Goal: Find specific page/section

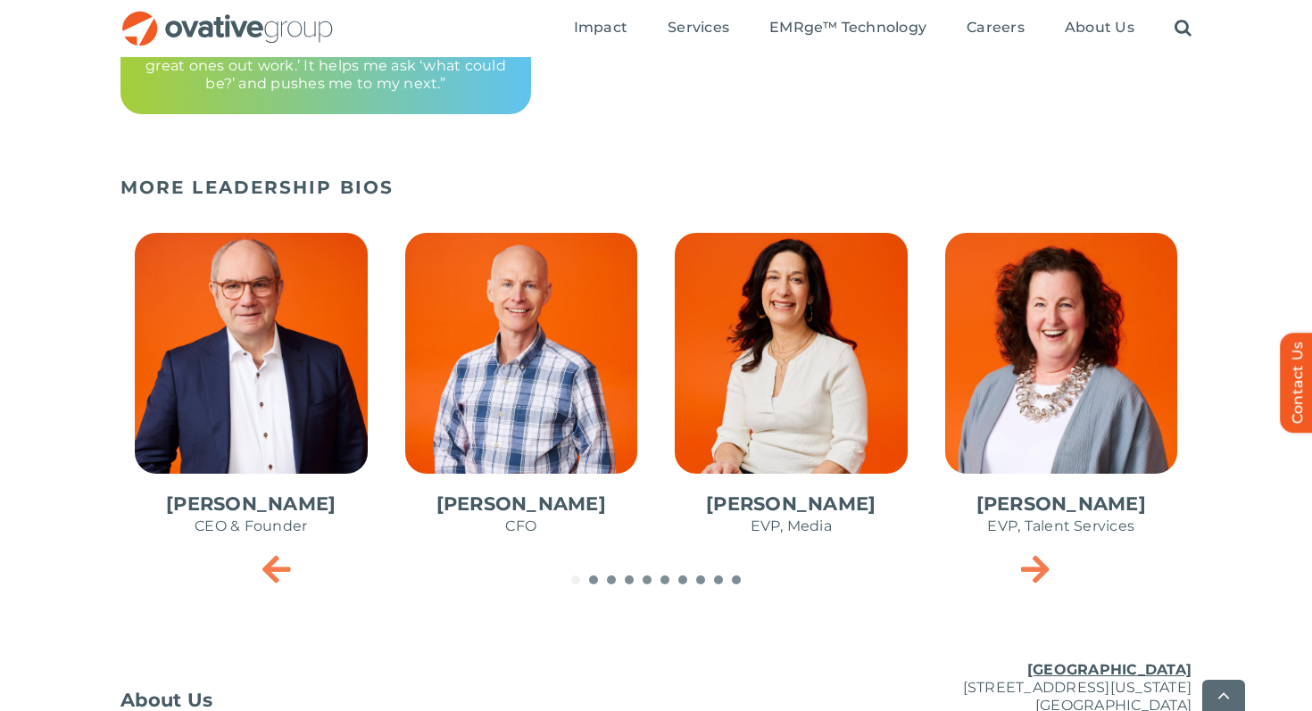
scroll to position [755, 0]
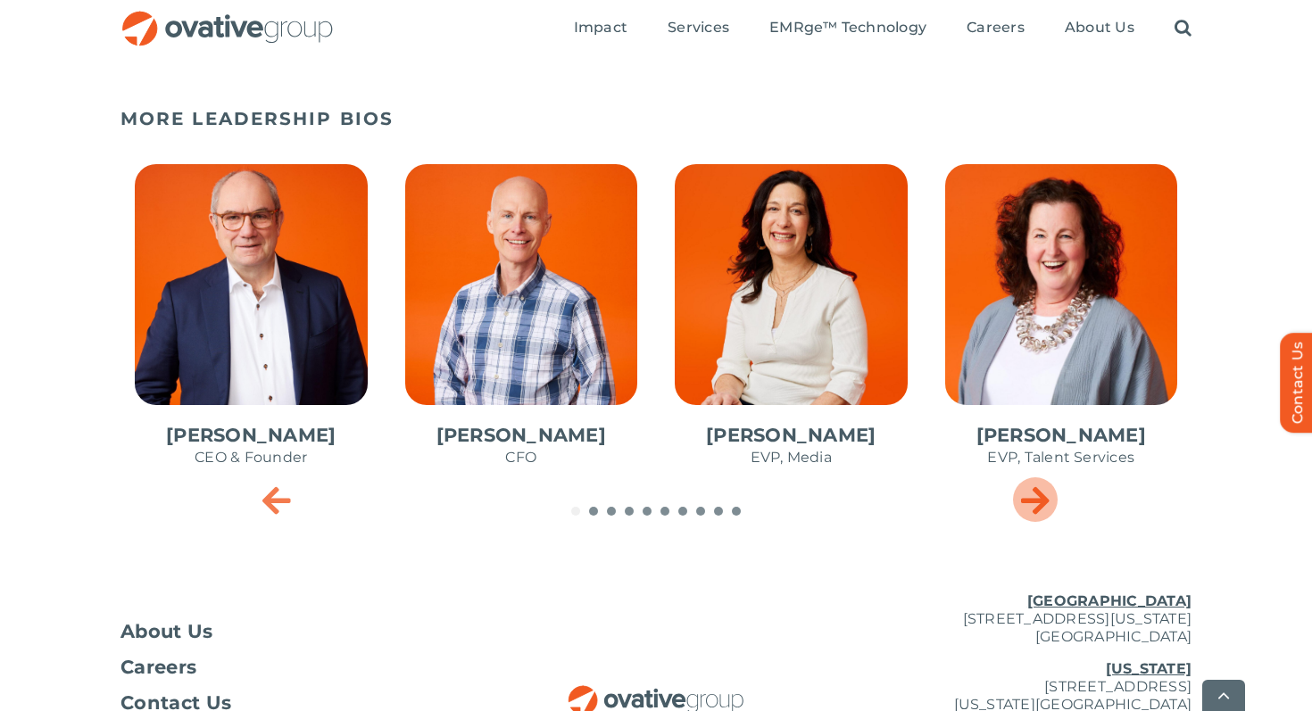
click at [1037, 508] on icon "Next slide" at bounding box center [1035, 500] width 29 height 36
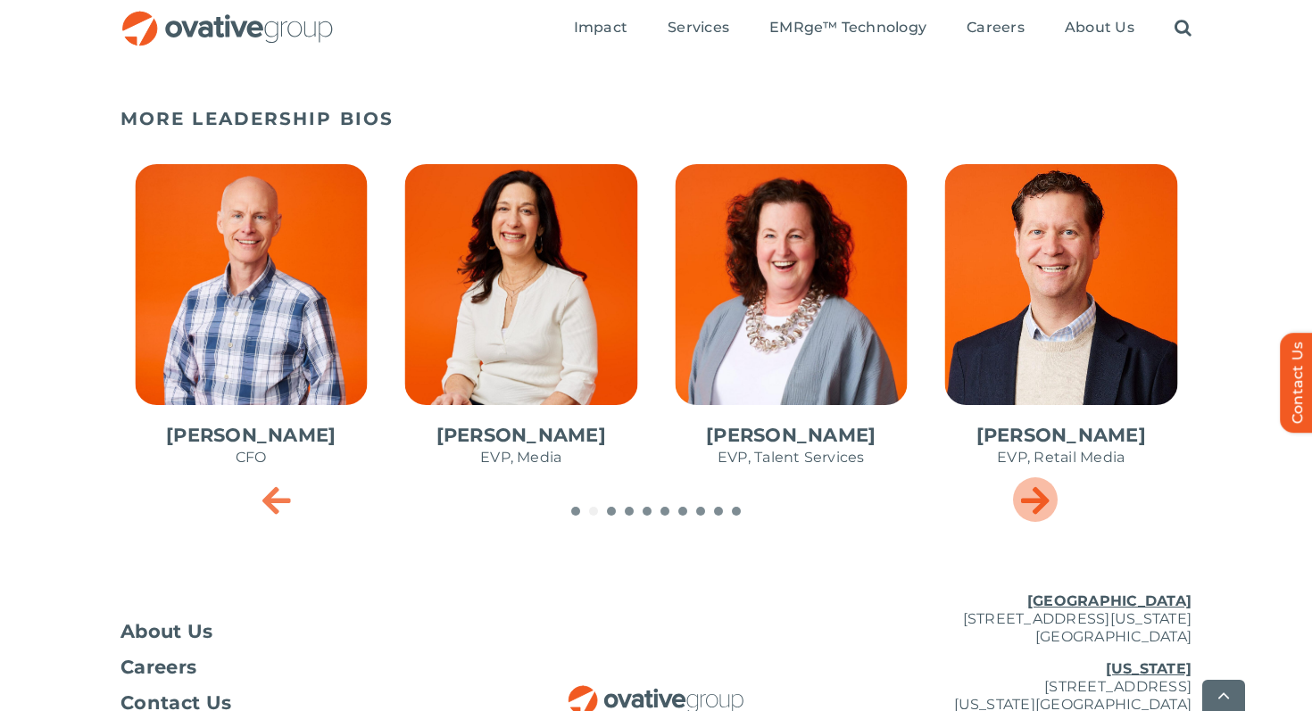
click at [1035, 506] on icon "Next slide" at bounding box center [1035, 500] width 29 height 36
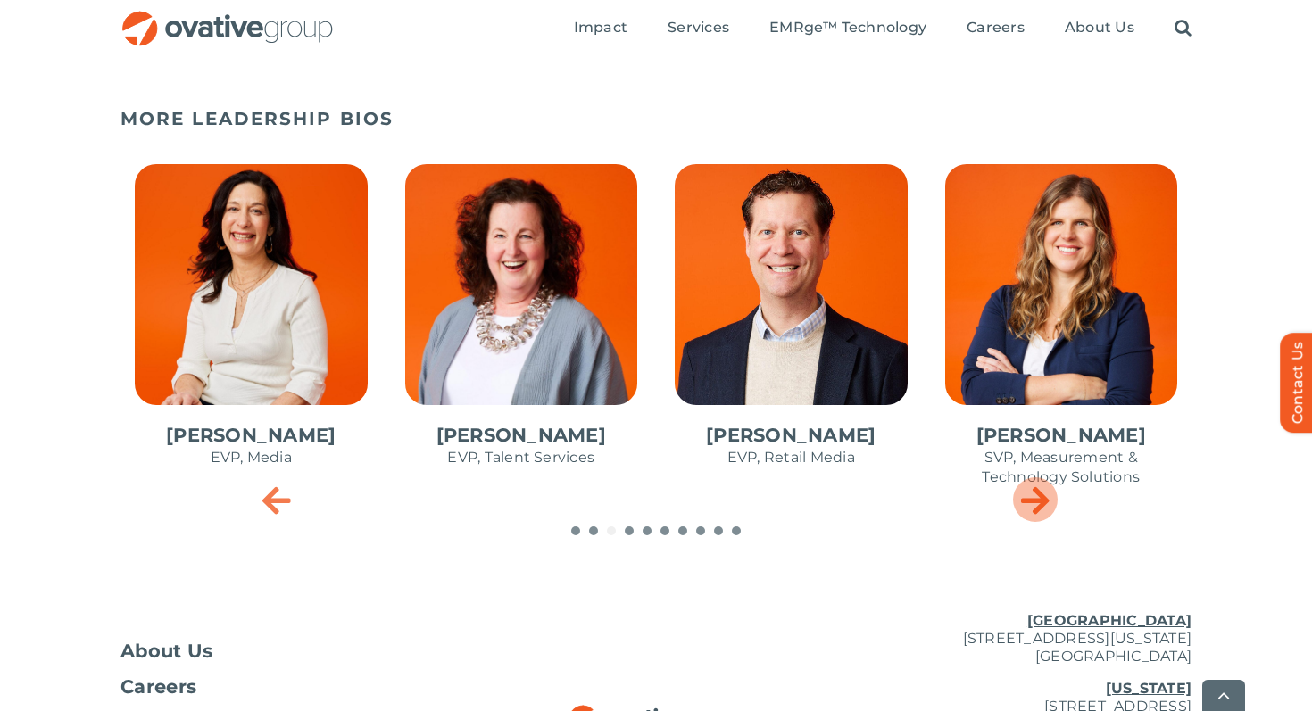
click at [1035, 506] on icon "Next slide" at bounding box center [1035, 500] width 29 height 36
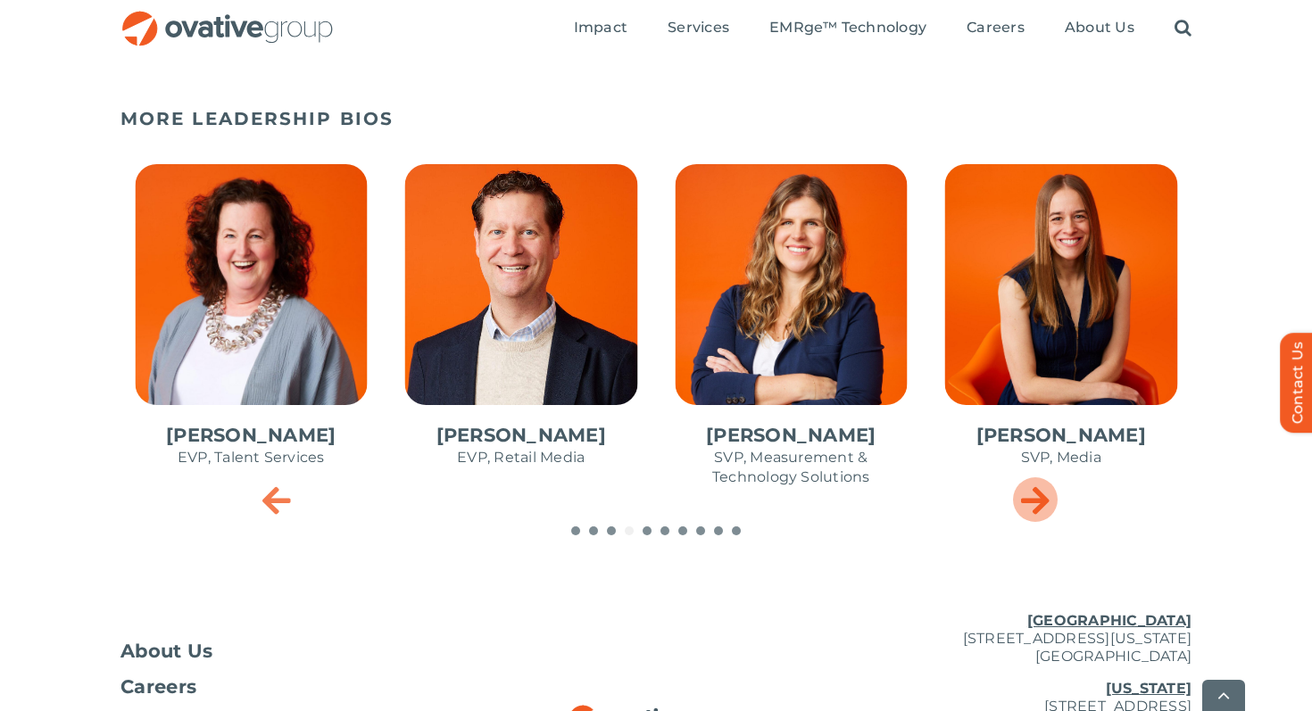
click at [1035, 506] on icon "Next slide" at bounding box center [1035, 500] width 29 height 36
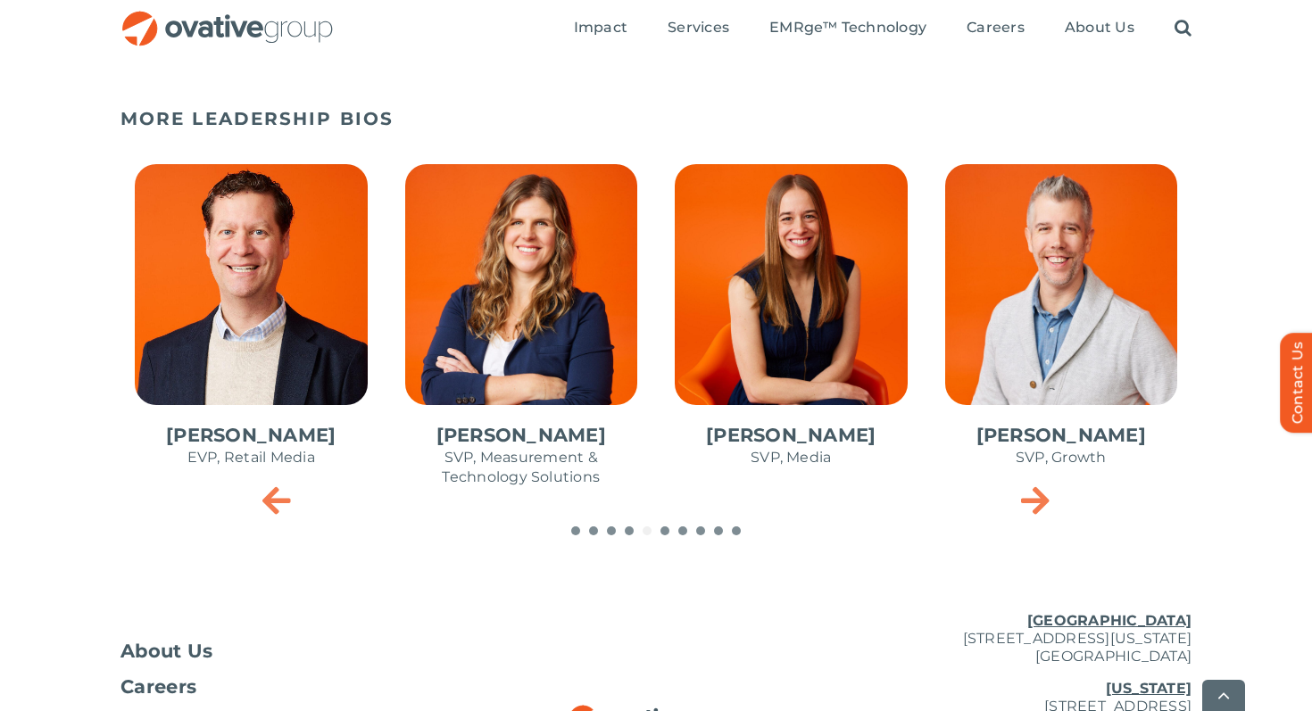
click at [809, 346] on span "7 / 10" at bounding box center [790, 325] width 261 height 350
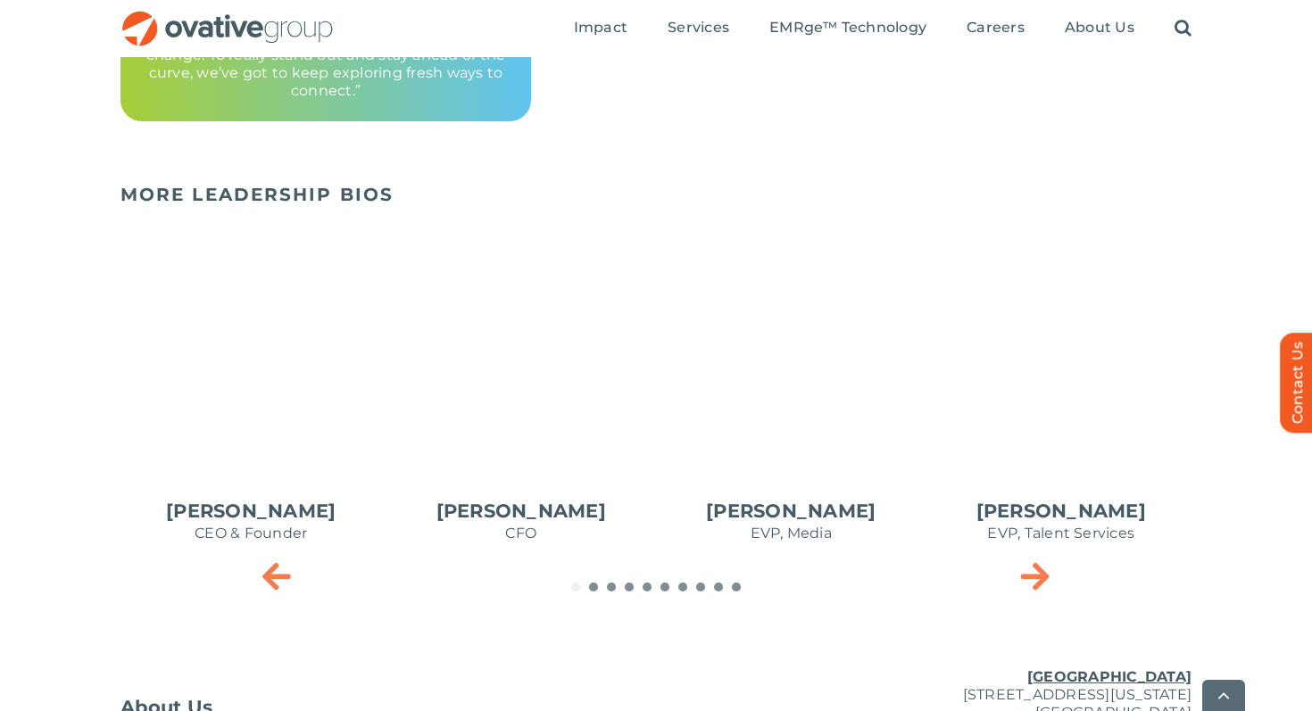
scroll to position [873, 0]
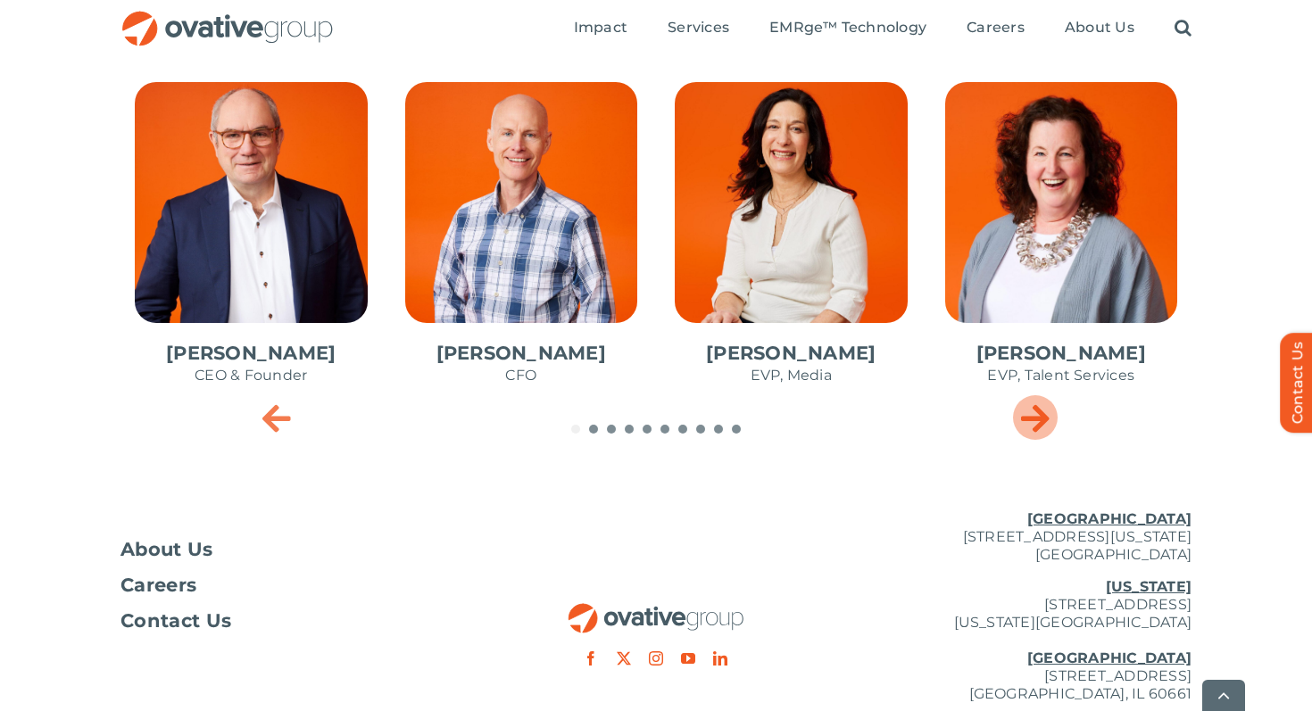
click at [1042, 415] on icon "Next slide" at bounding box center [1035, 418] width 29 height 36
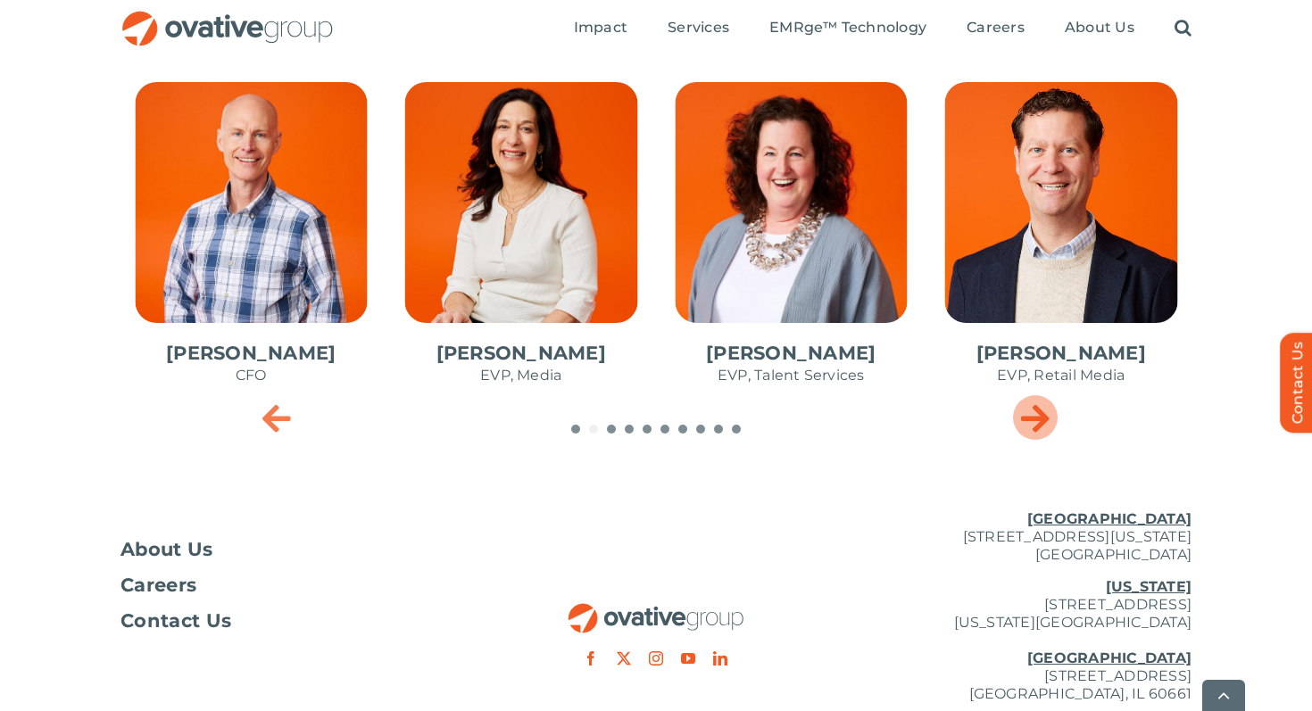
click at [1042, 415] on icon "Next slide" at bounding box center [1035, 418] width 29 height 36
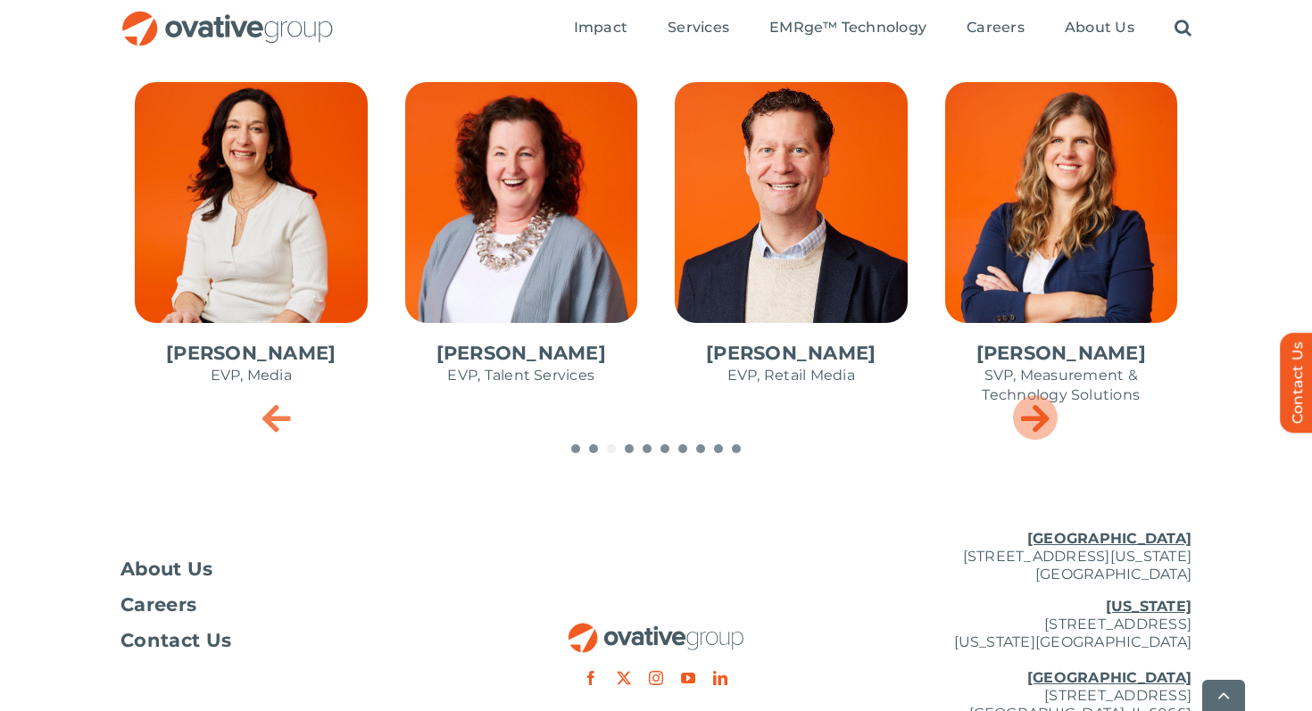
click at [1042, 415] on icon "Next slide" at bounding box center [1035, 418] width 29 height 36
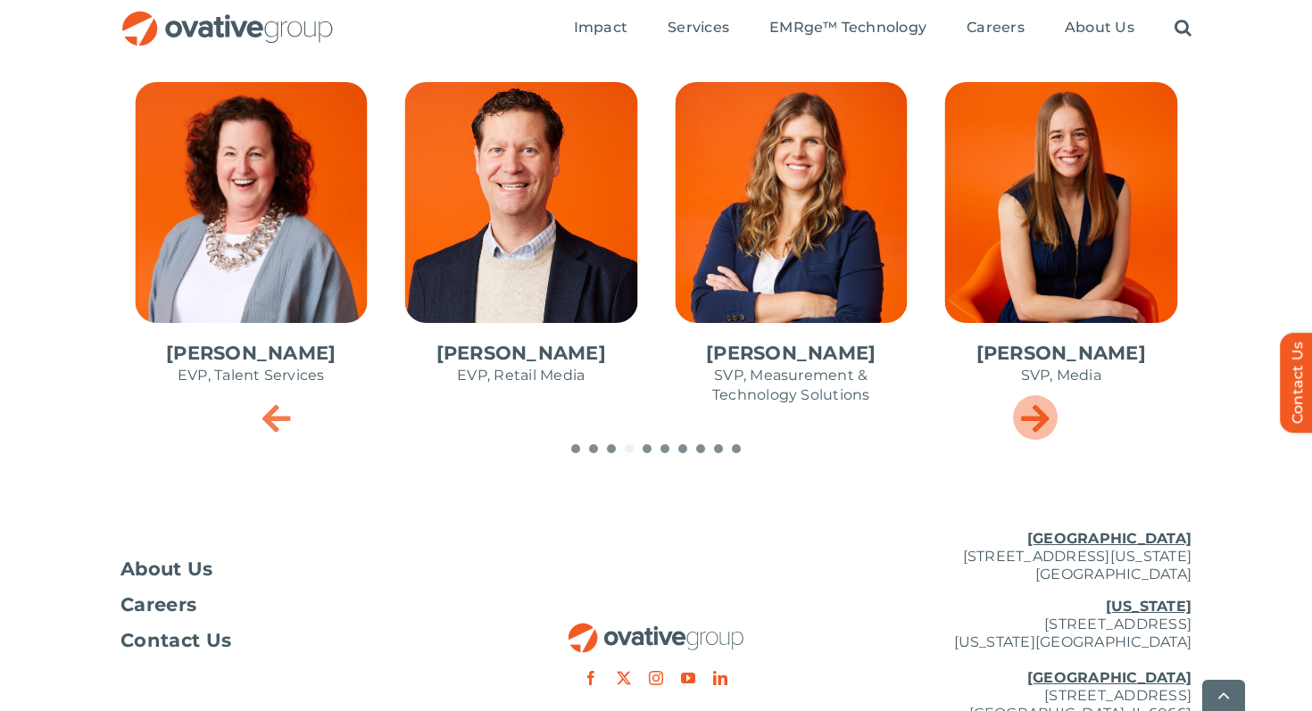
click at [1042, 415] on icon "Next slide" at bounding box center [1035, 418] width 29 height 36
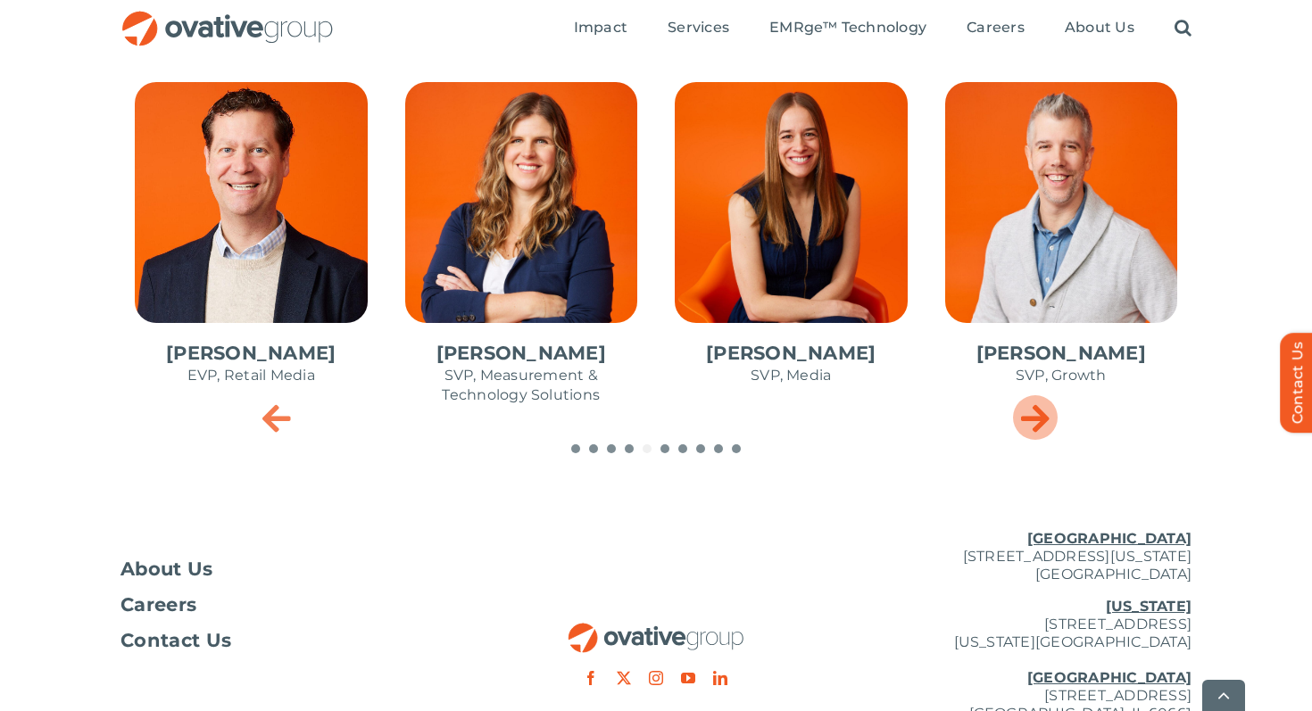
click at [1042, 415] on icon "Next slide" at bounding box center [1035, 418] width 29 height 36
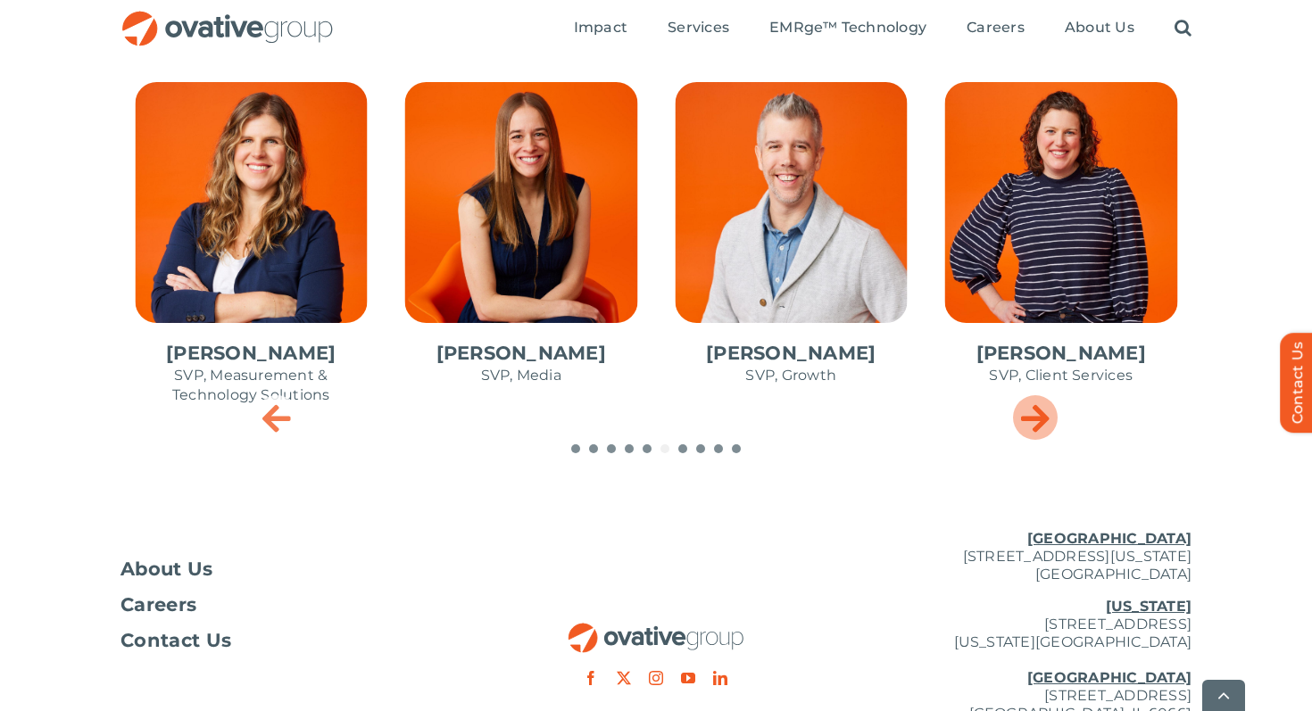
click at [1042, 415] on icon "Next slide" at bounding box center [1035, 418] width 29 height 36
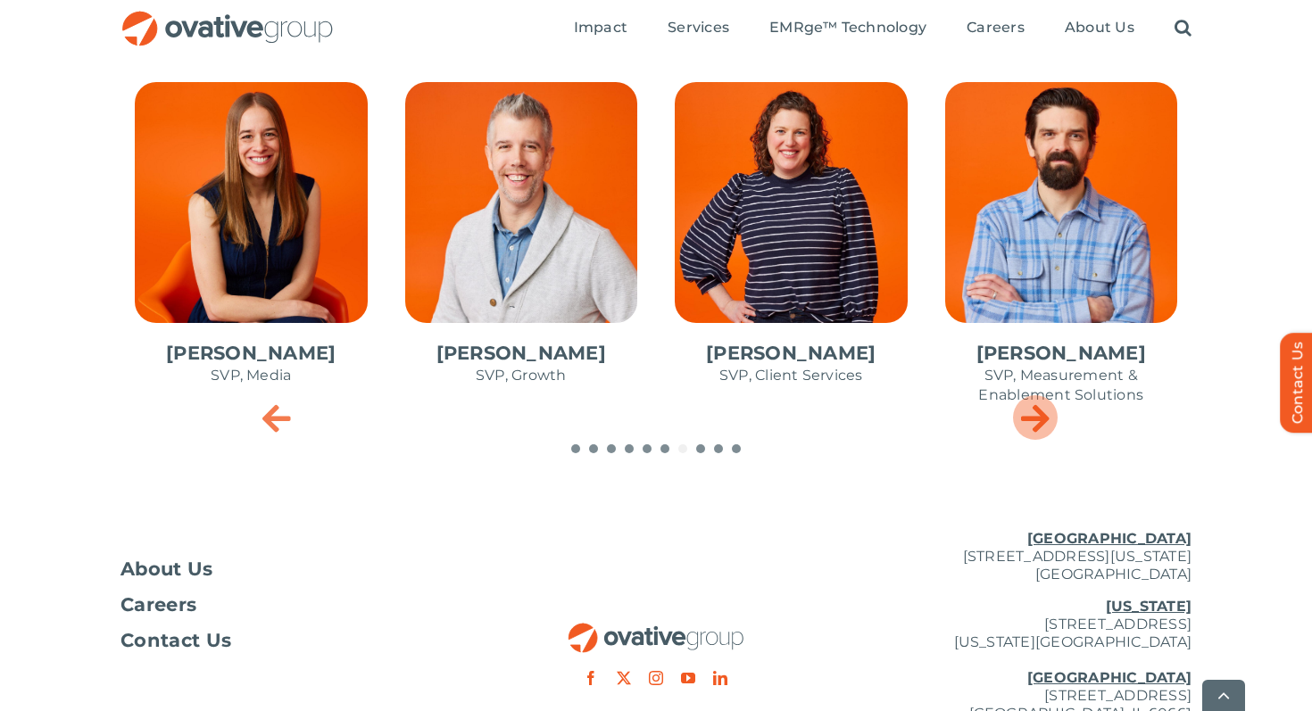
click at [1042, 415] on icon "Next slide" at bounding box center [1035, 418] width 29 height 36
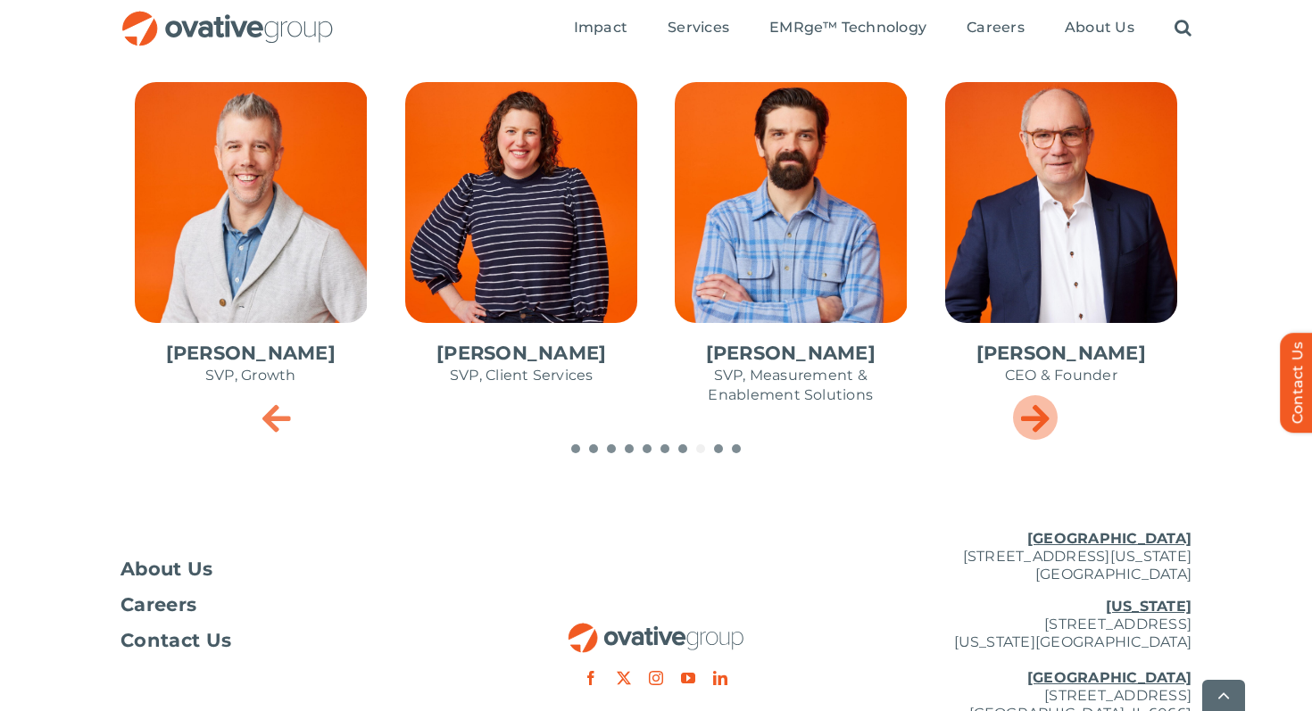
click at [1042, 415] on icon "Next slide" at bounding box center [1035, 418] width 29 height 36
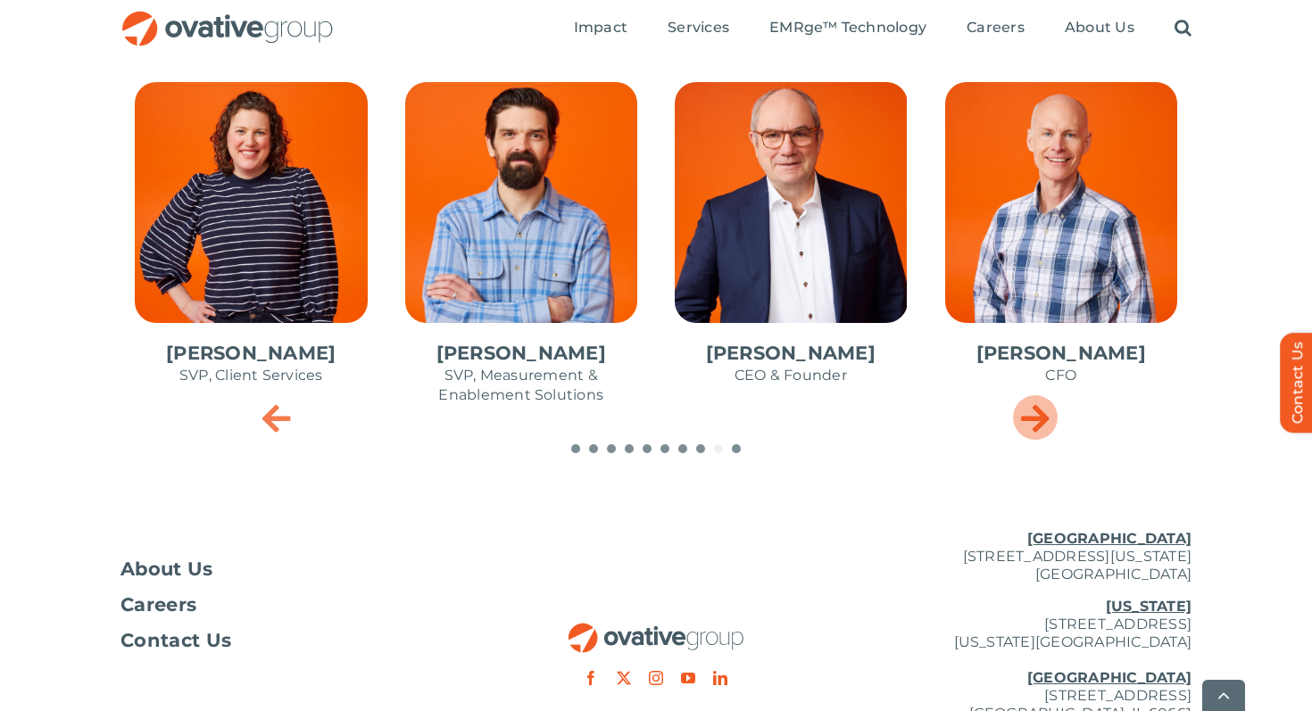
click at [1042, 415] on icon "Next slide" at bounding box center [1035, 418] width 29 height 36
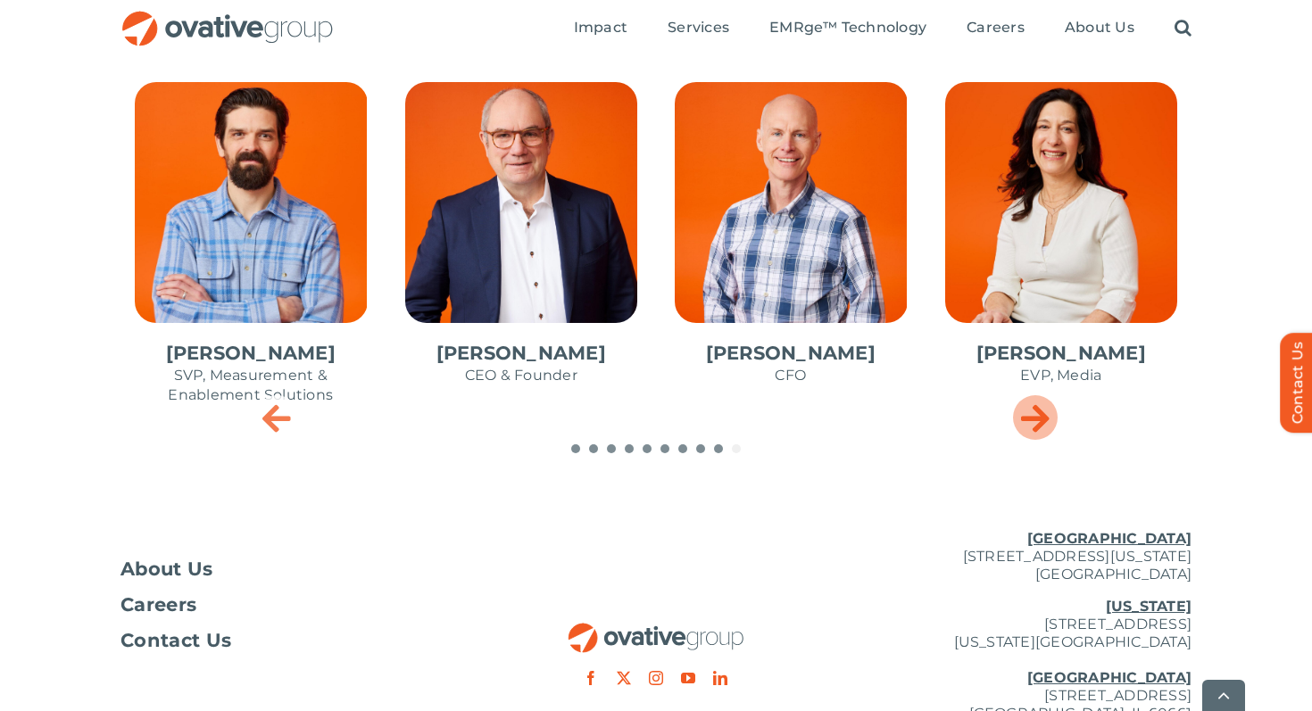
click at [1042, 415] on icon "Next slide" at bounding box center [1035, 418] width 29 height 36
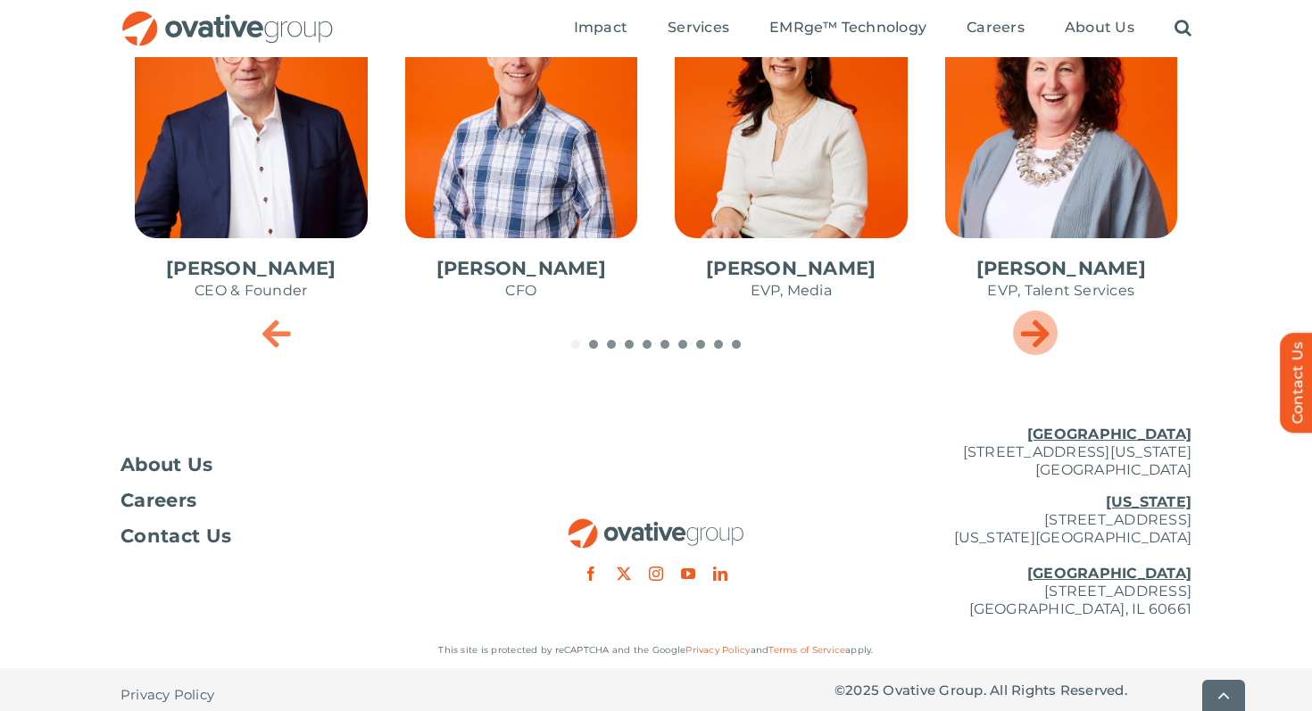
scroll to position [968, 0]
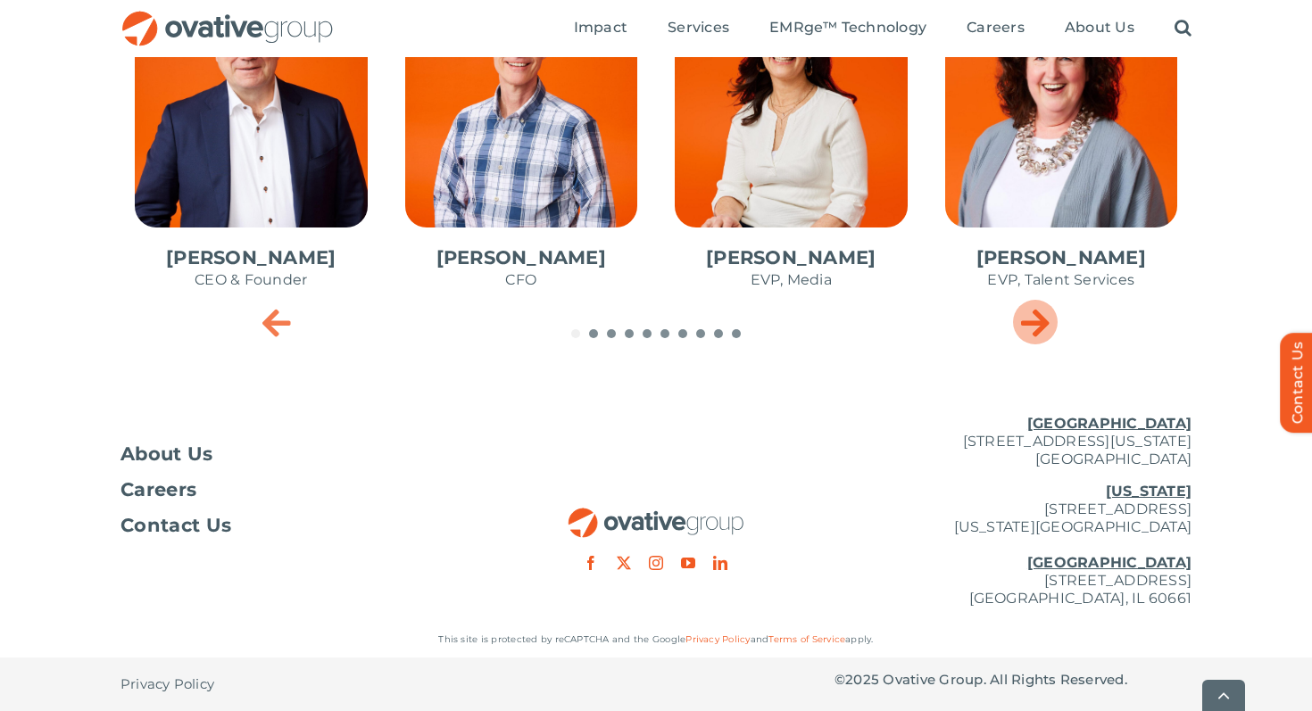
click at [1046, 328] on icon "Next slide" at bounding box center [1035, 322] width 29 height 36
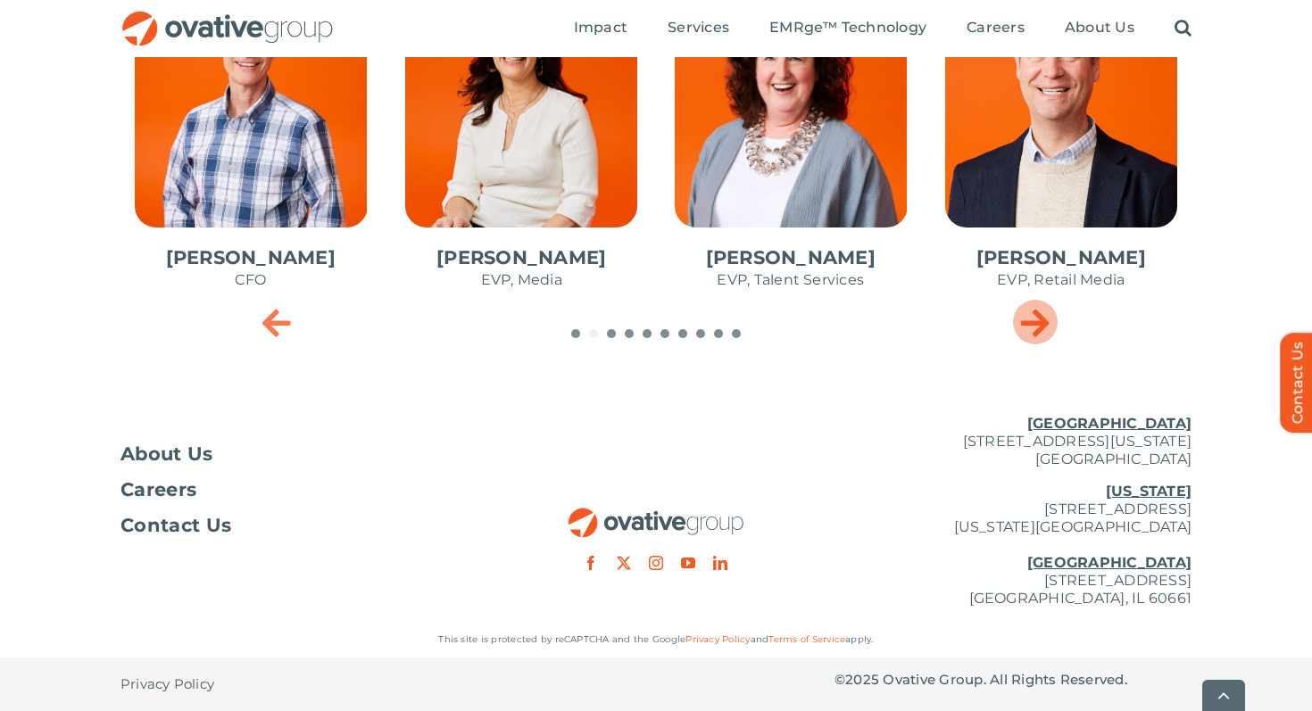
click at [1046, 328] on icon "Next slide" at bounding box center [1035, 322] width 29 height 36
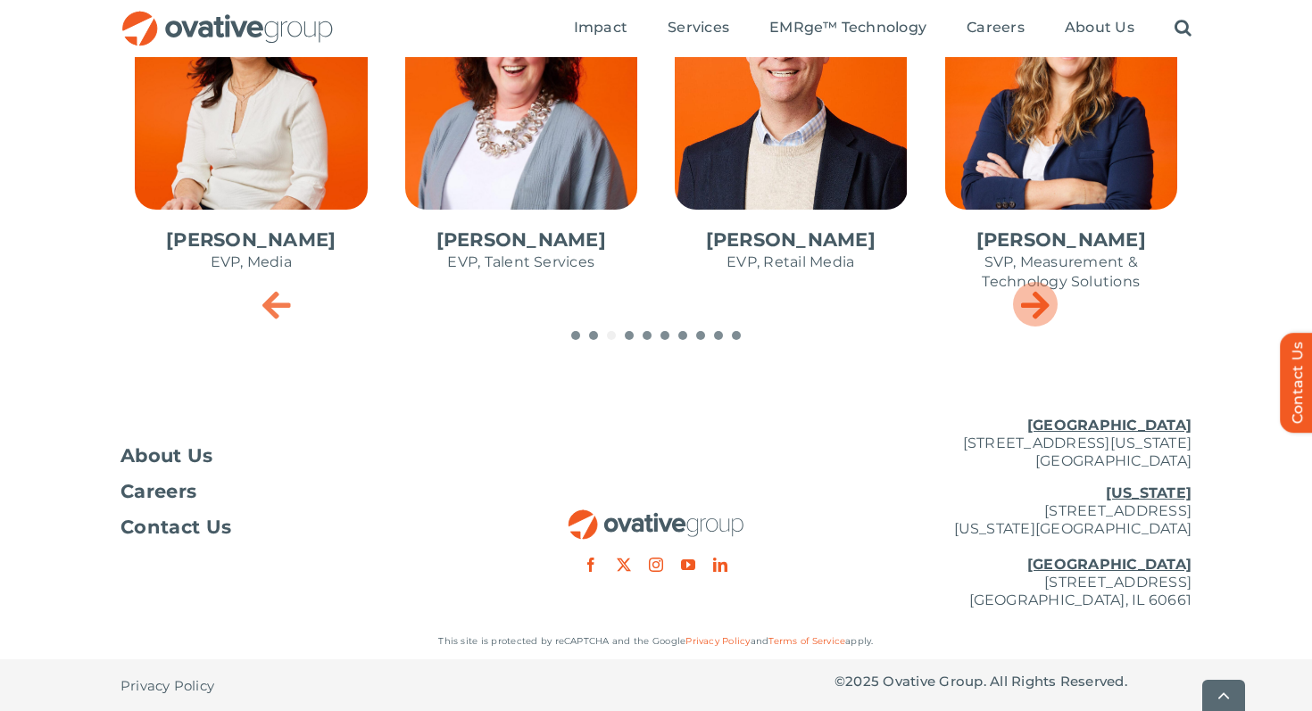
scroll to position [988, 0]
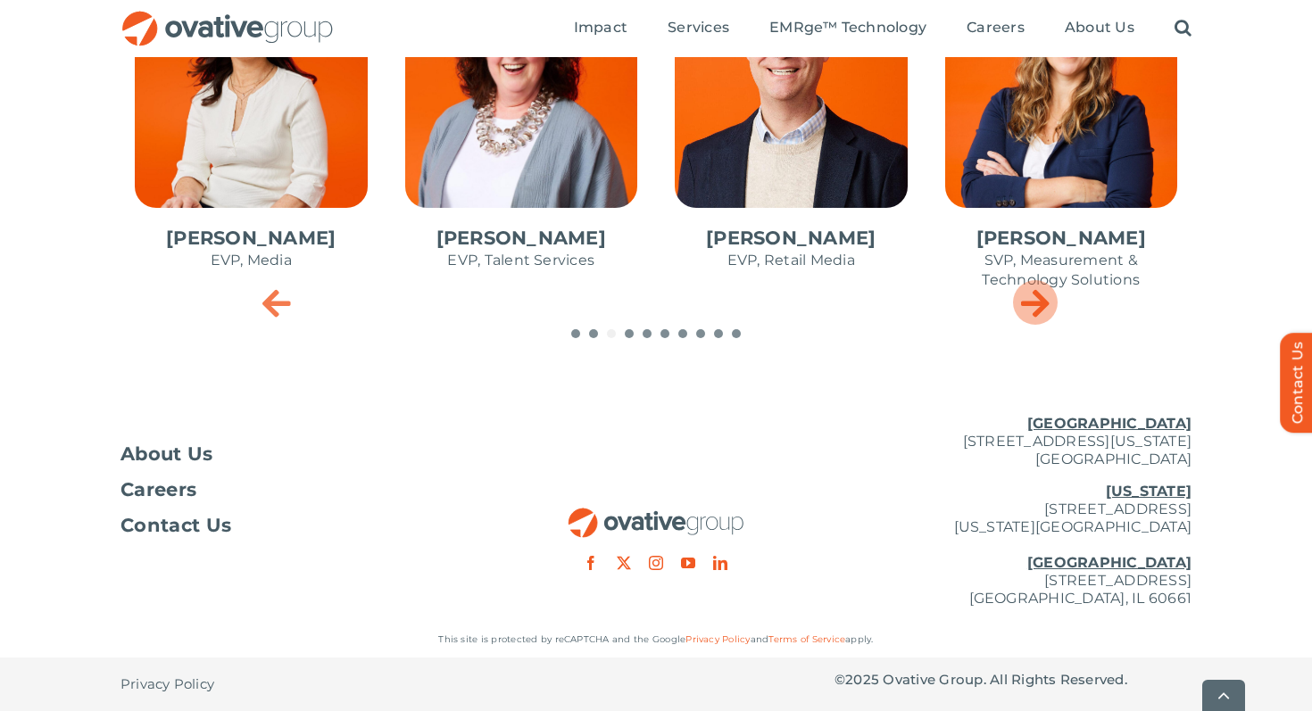
click at [1046, 329] on div at bounding box center [655, 333] width 1071 height 9
click at [826, 258] on span "5 / 10" at bounding box center [790, 128] width 261 height 350
